Goal: Task Accomplishment & Management: Manage account settings

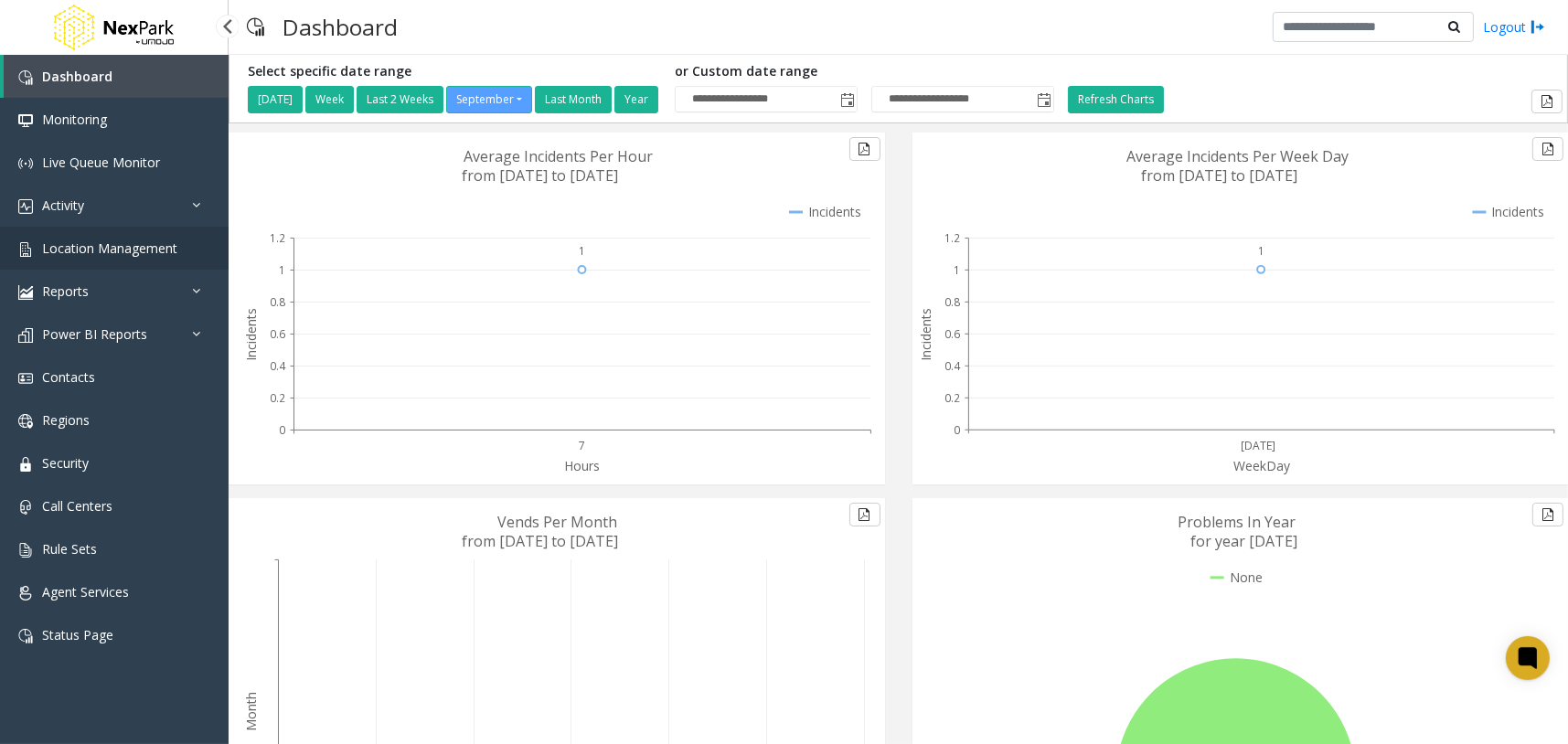
click at [121, 250] on span "Location Management" at bounding box center [109, 249] width 136 height 18
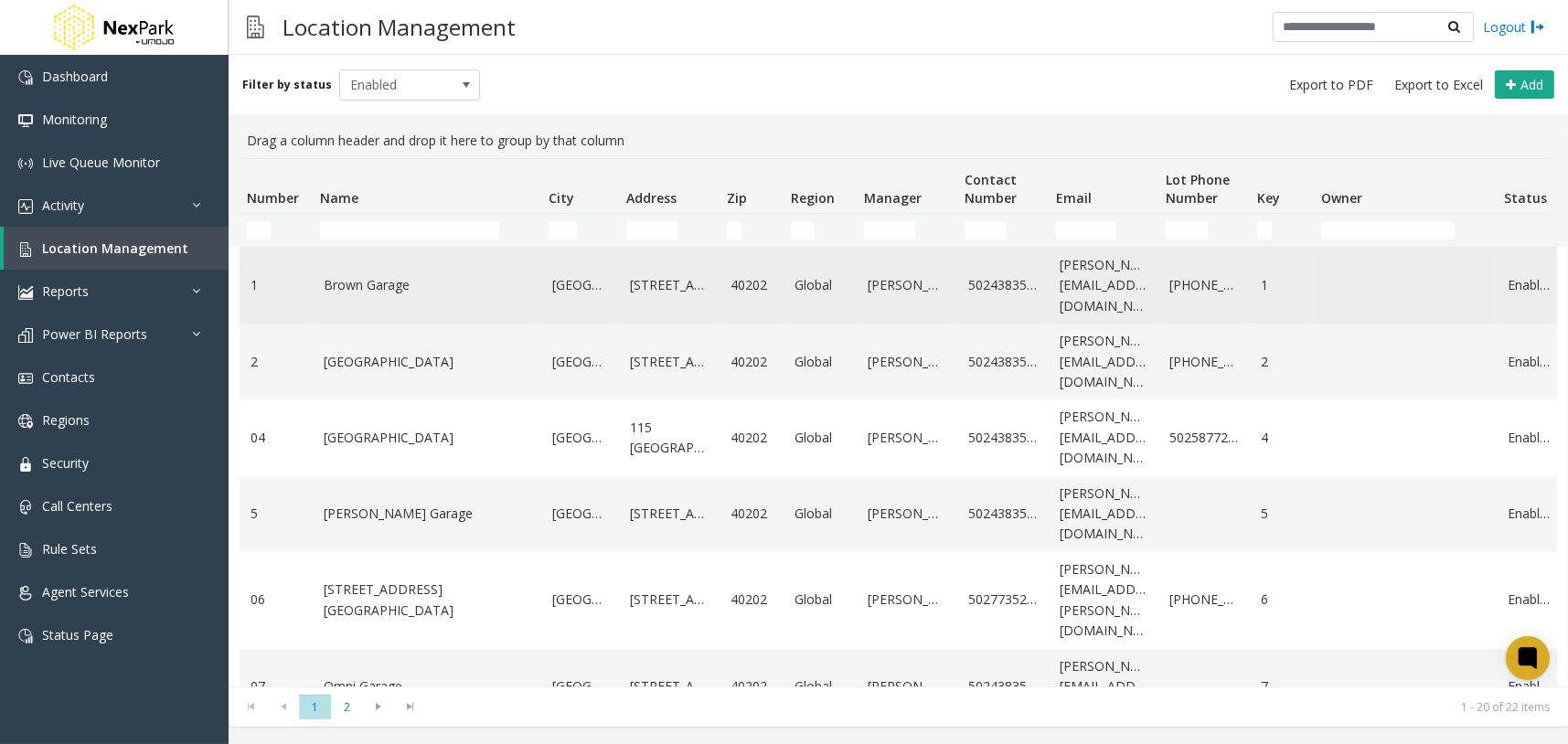
click at [375, 291] on link "Brown Garage" at bounding box center [427, 285] width 207 height 20
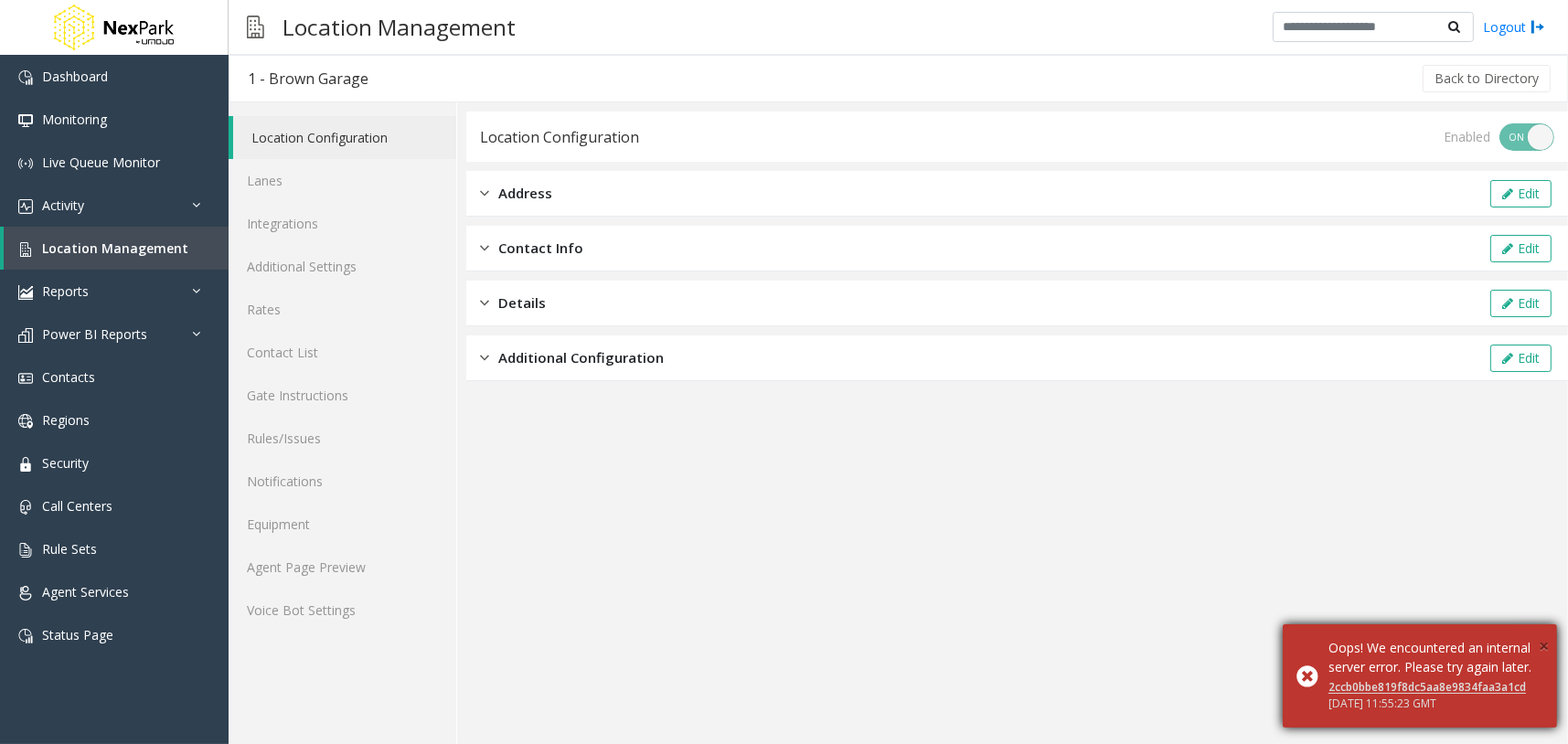
click at [1547, 634] on span "×" at bounding box center [1544, 646] width 10 height 24
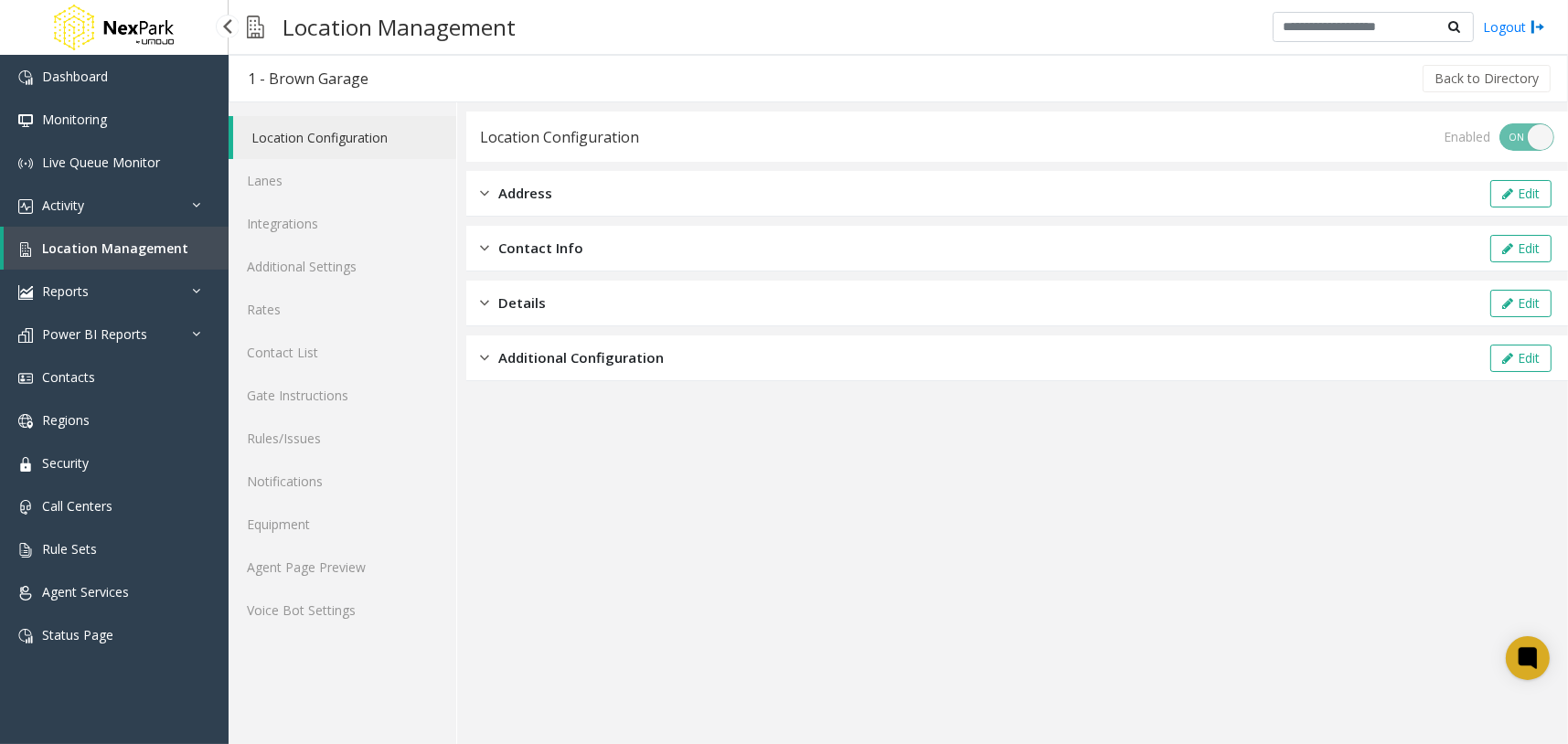
click at [160, 249] on span "Location Management" at bounding box center [115, 249] width 146 height 18
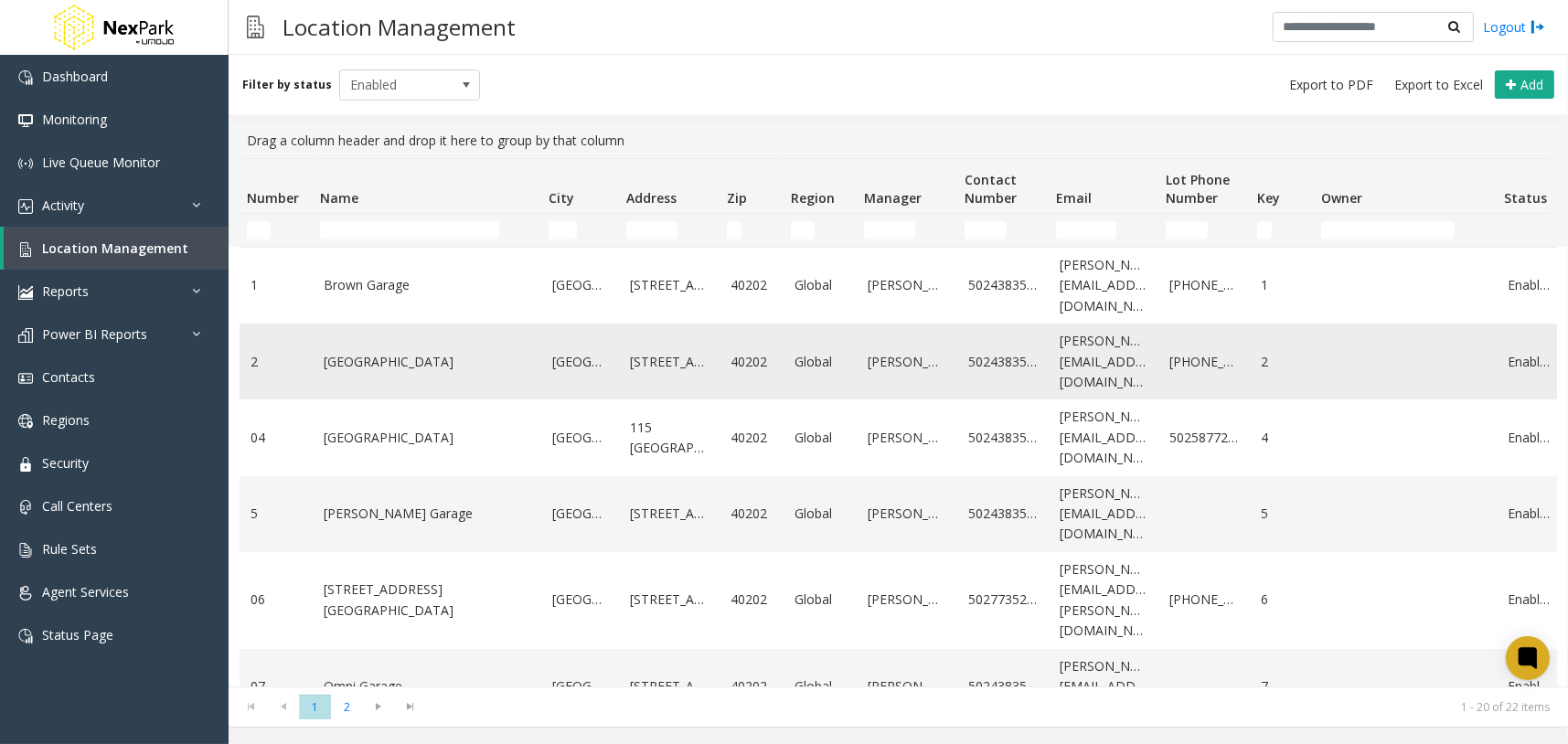
click at [377, 367] on link "[GEOGRAPHIC_DATA]" at bounding box center [427, 362] width 207 height 20
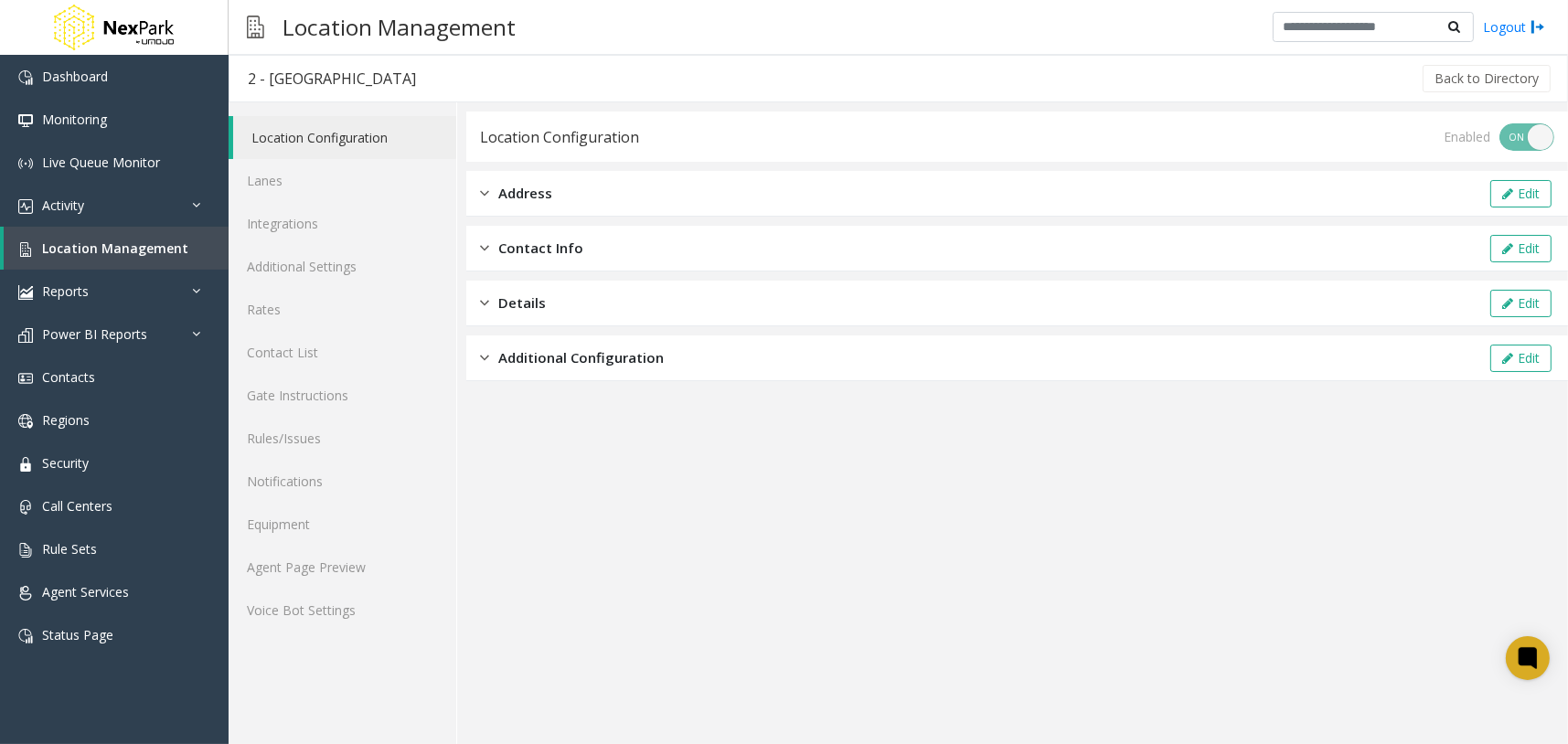
click at [537, 198] on span "Address" at bounding box center [525, 194] width 54 height 21
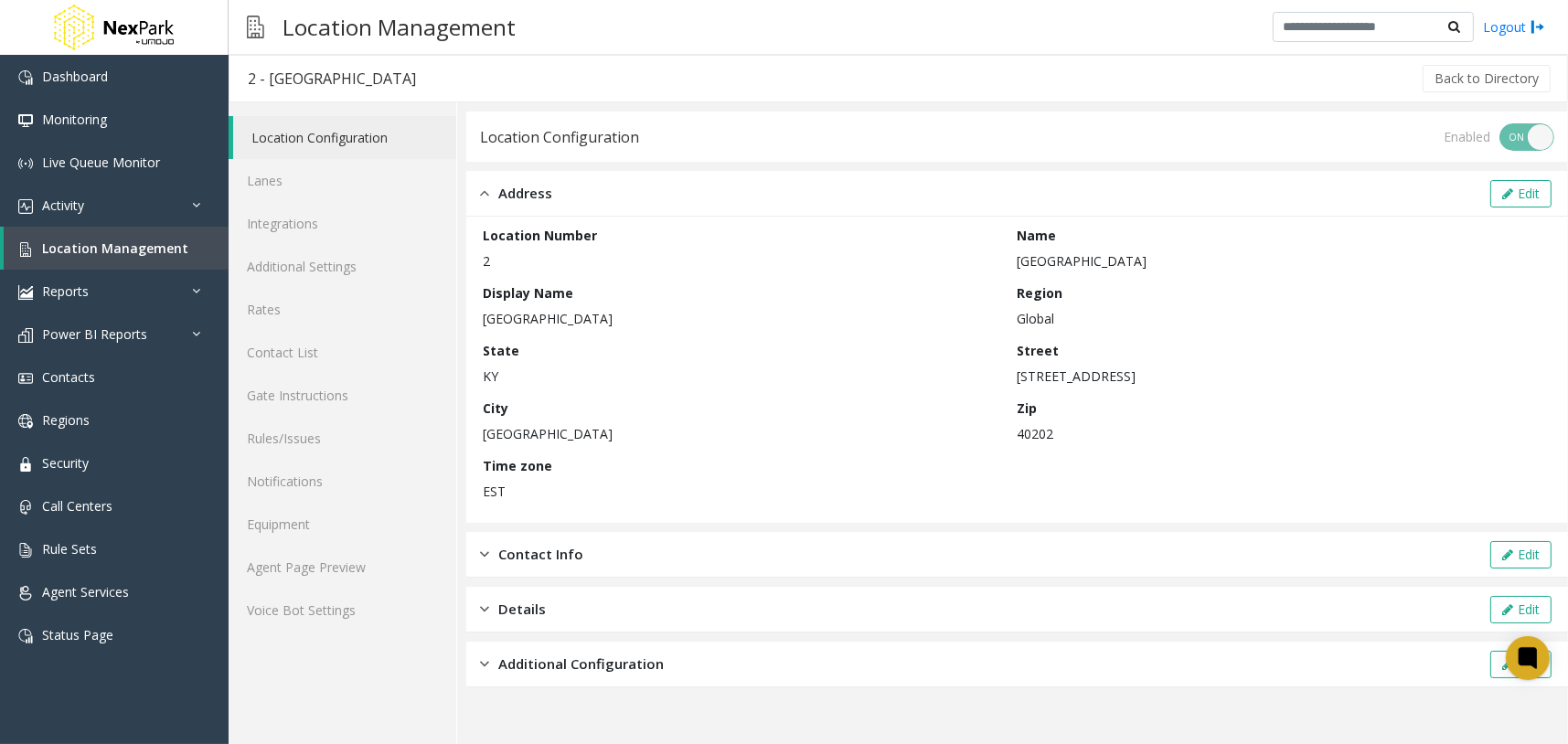
click at [579, 676] on div "Additional Configuration Edit" at bounding box center [1017, 664] width 1102 height 46
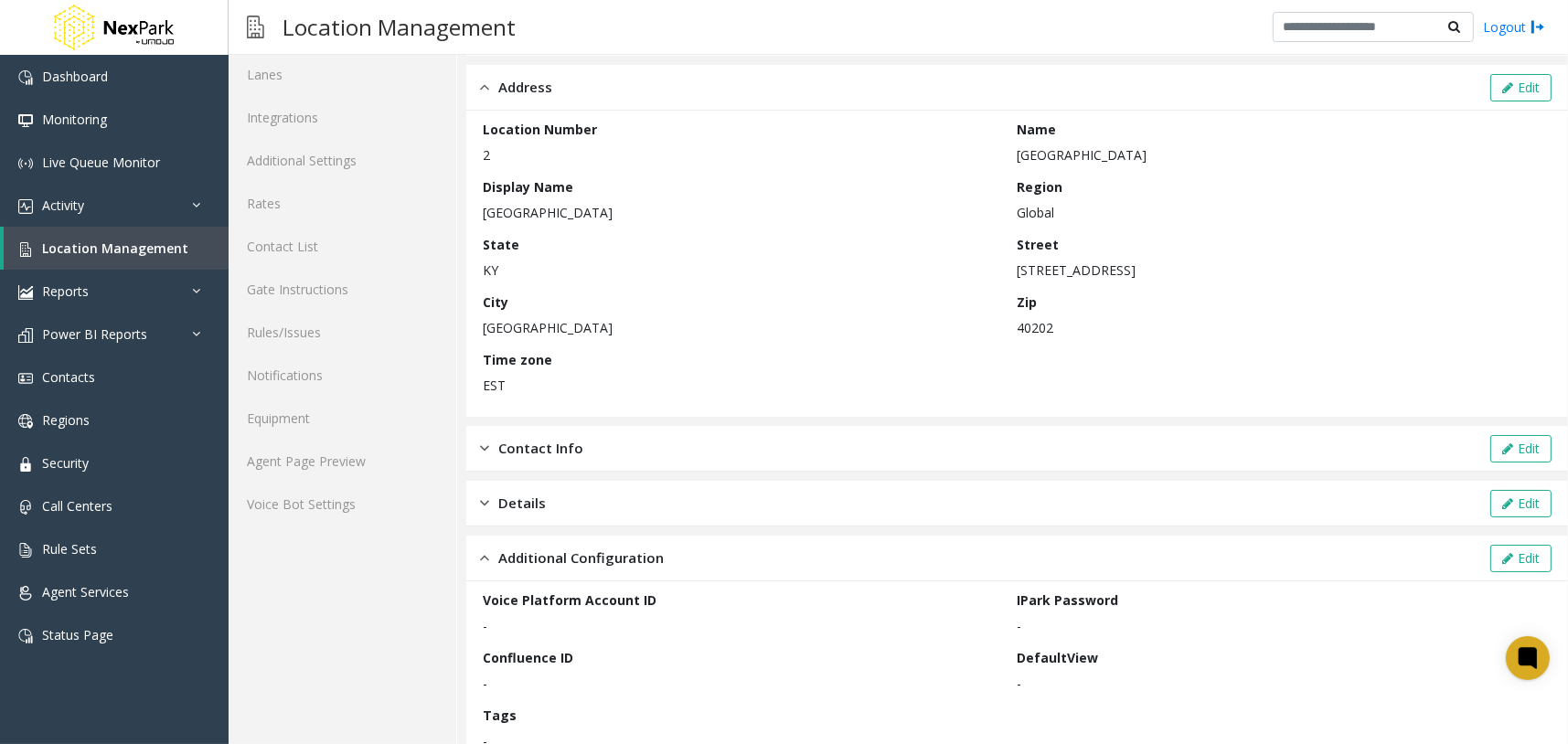
scroll to position [227, 0]
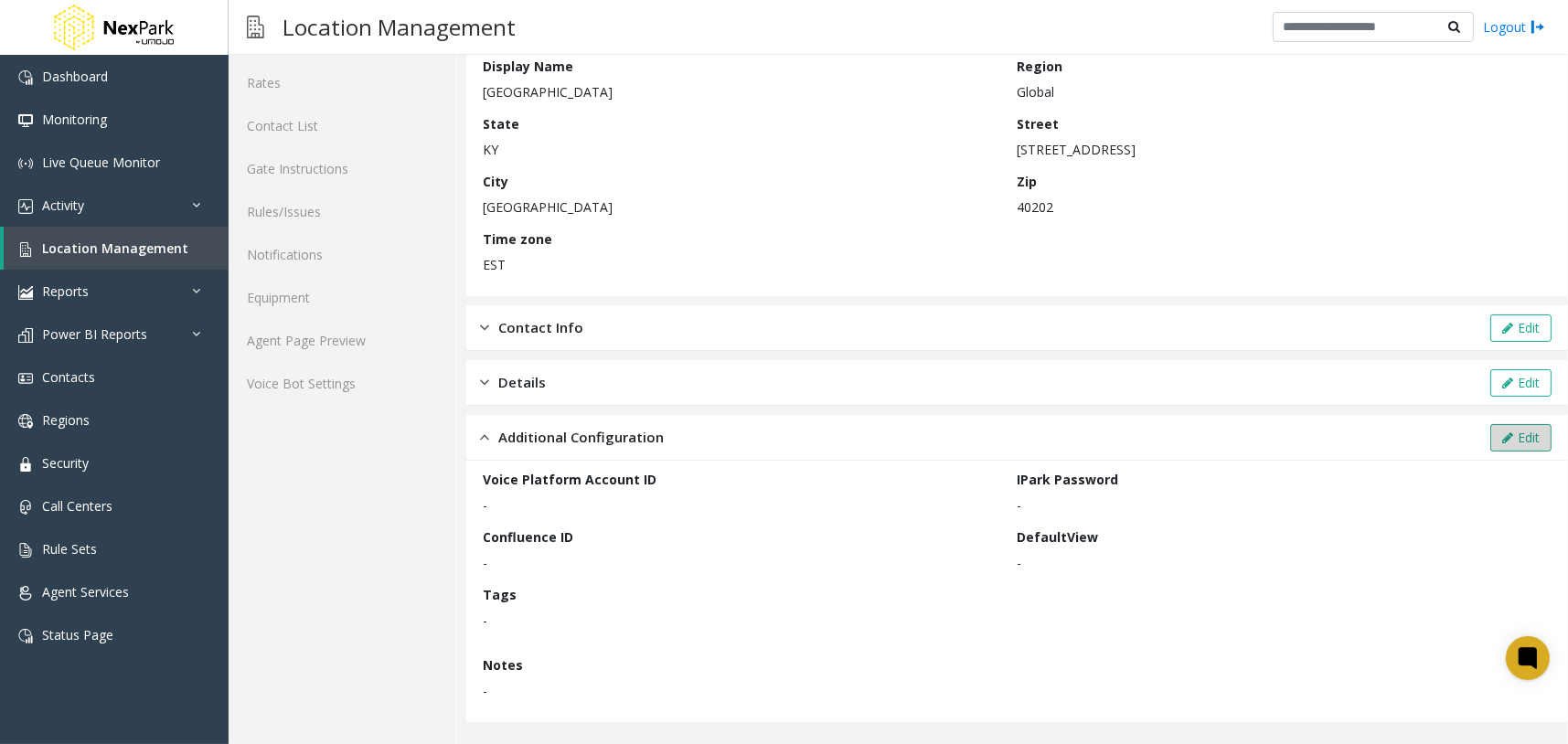
click at [1491, 429] on button "Edit" at bounding box center [1521, 438] width 61 height 27
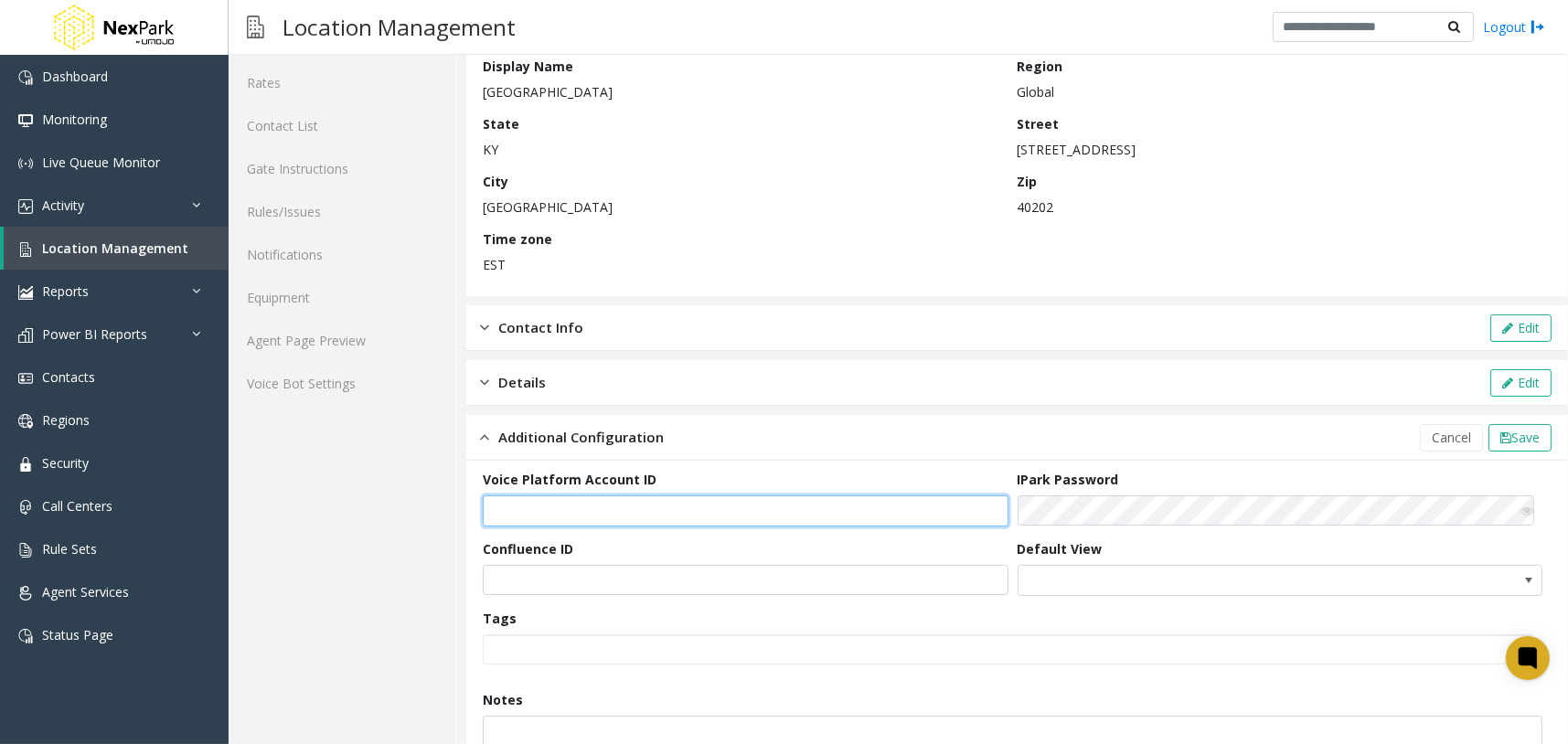
click at [740, 508] on input "text" at bounding box center [745, 511] width 526 height 31
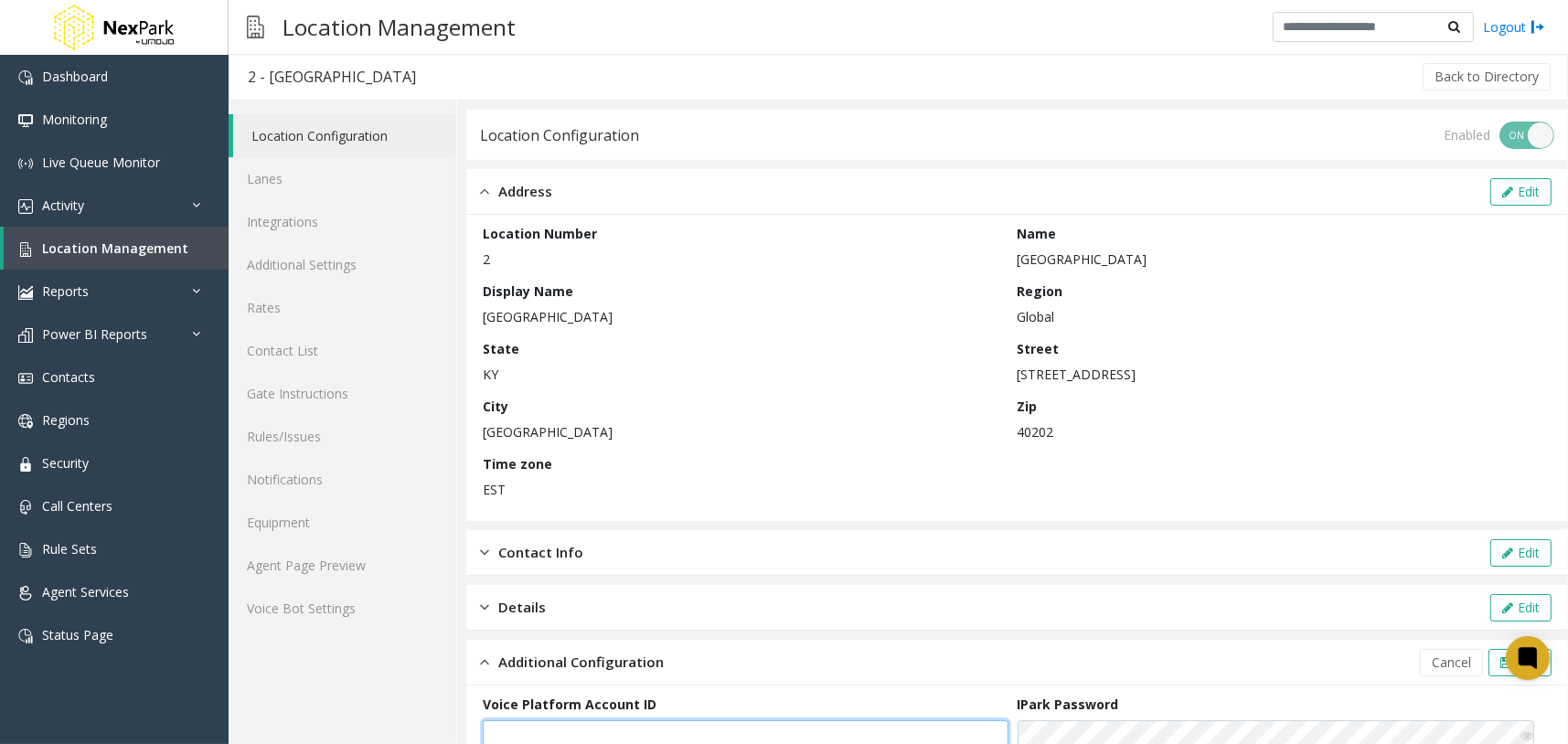
scroll to position [0, 0]
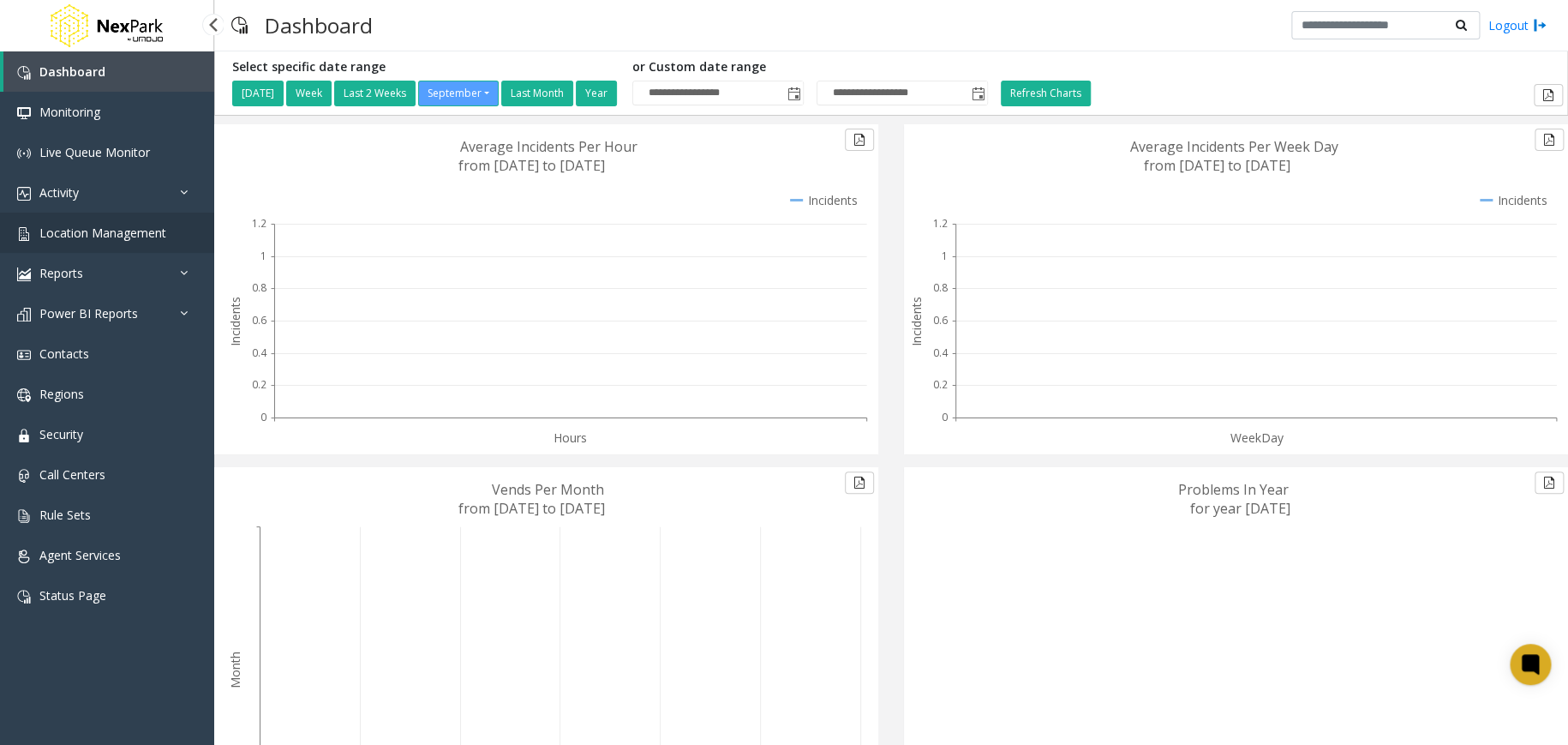
click at [162, 234] on span "Location Management" at bounding box center [102, 233] width 127 height 16
